Goal: Information Seeking & Learning: Learn about a topic

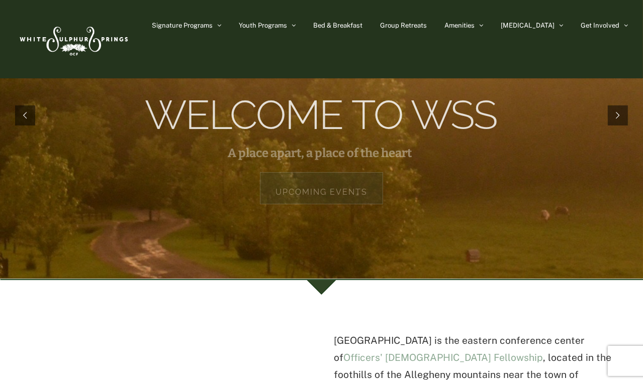
scroll to position [71, 0]
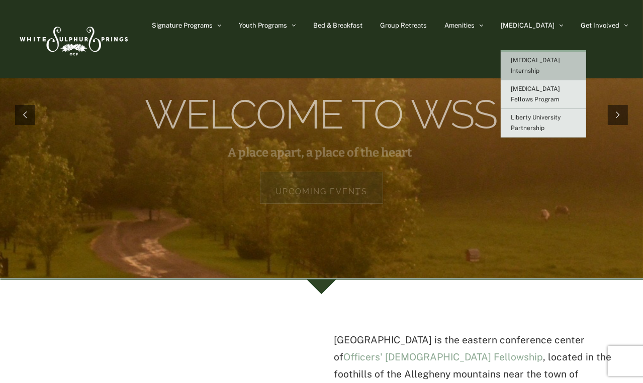
click at [560, 66] on link "[MEDICAL_DATA] Internship" at bounding box center [542, 66] width 85 height 29
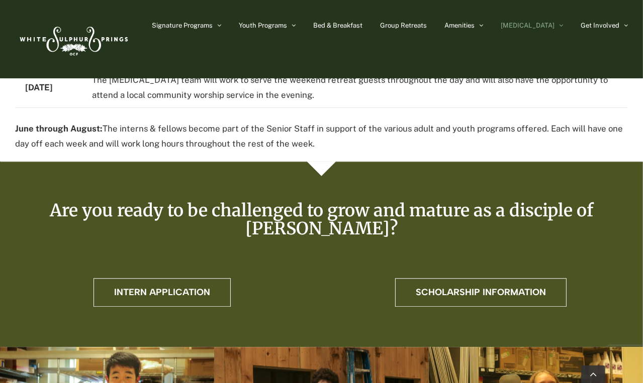
scroll to position [2181, 0]
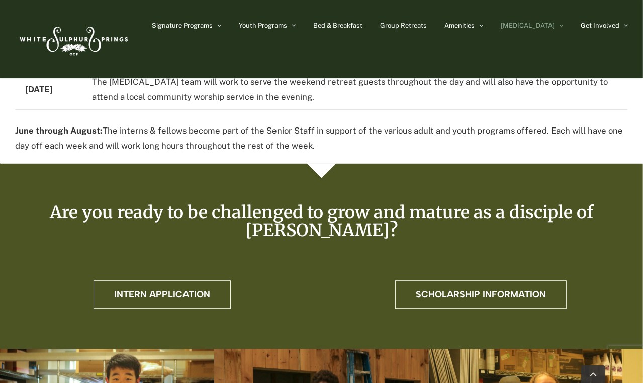
click at [123, 203] on div "Are you ready to be challenged to grow and mature as a disciple of [PERSON_NAME…" at bounding box center [321, 241] width 612 height 76
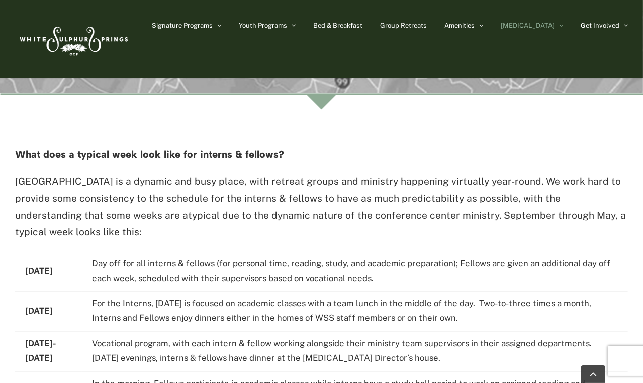
scroll to position [1866, 0]
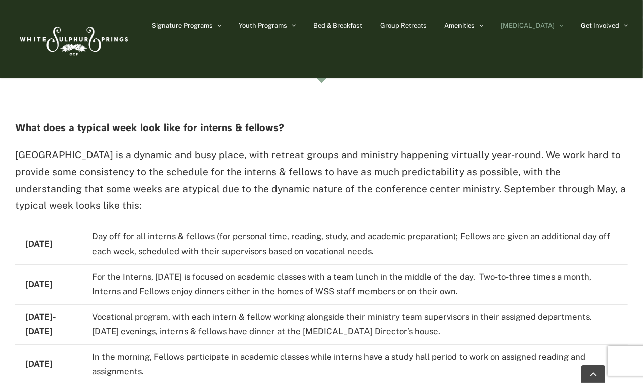
click at [143, 147] on p "[GEOGRAPHIC_DATA] is a dynamic and busy place, with retreat groups and ministry…" at bounding box center [321, 181] width 612 height 68
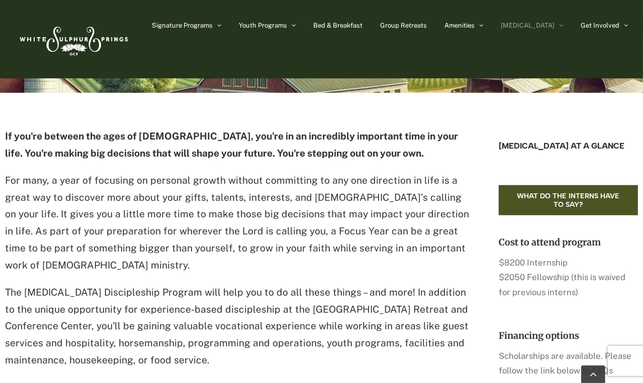
scroll to position [670, 0]
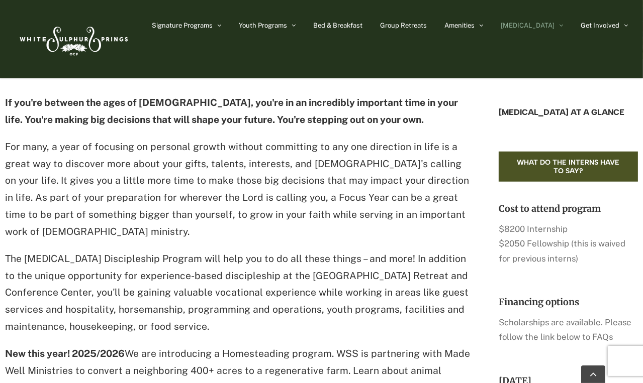
scroll to position [702, 0]
